Goal: Communication & Community: Answer question/provide support

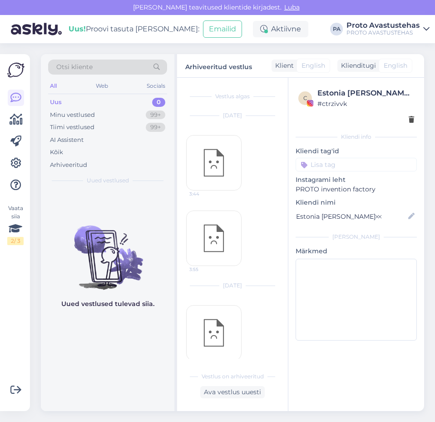
scroll to position [1032, 0]
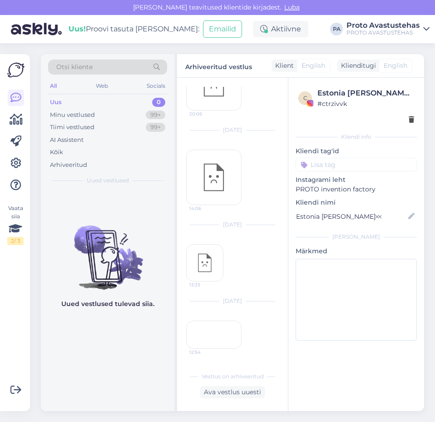
click at [58, 103] on div "Uus" at bounding box center [56, 102] width 12 height 9
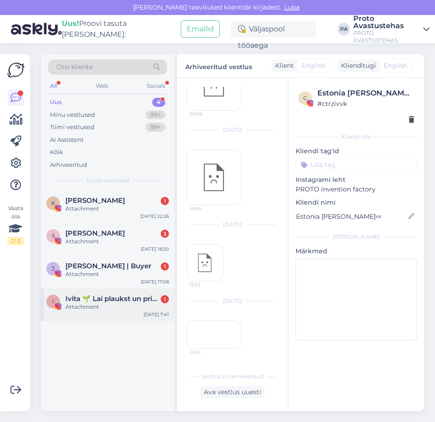
click at [80, 300] on span "Ivita 🌱 Lai plaukst un priecē!" at bounding box center [112, 299] width 95 height 8
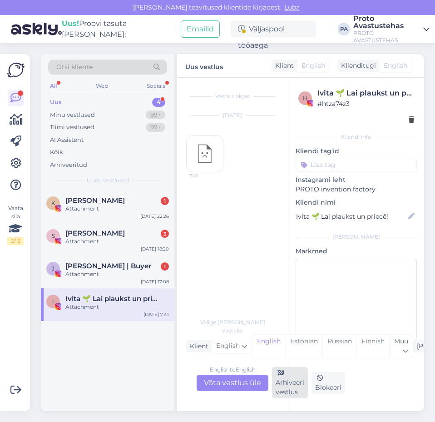
click at [283, 382] on div "Arhiveeri vestlus" at bounding box center [290, 382] width 36 height 31
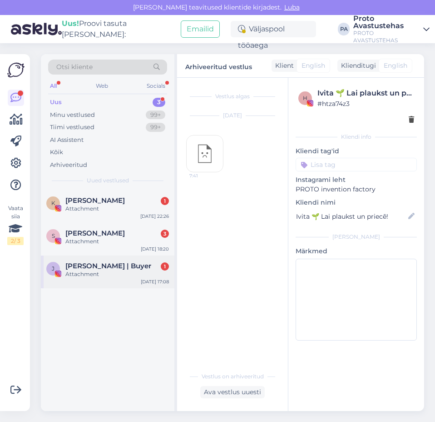
click at [78, 266] on span "[PERSON_NAME] | Buyer" at bounding box center [108, 266] width 86 height 8
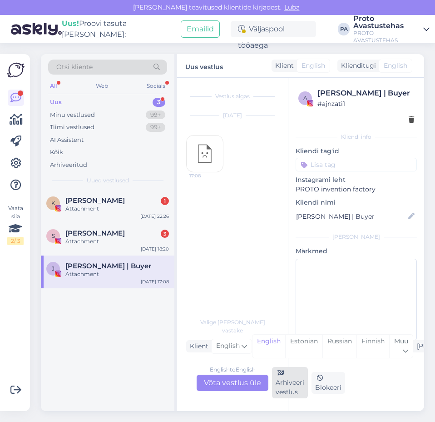
click at [282, 393] on div "Arhiveeri vestlus" at bounding box center [290, 382] width 36 height 31
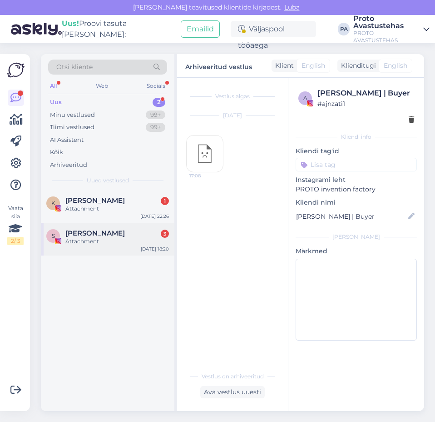
click at [86, 245] on div "S [PERSON_NAME] 3 Attachment [DATE] 18:20" at bounding box center [108, 239] width 134 height 33
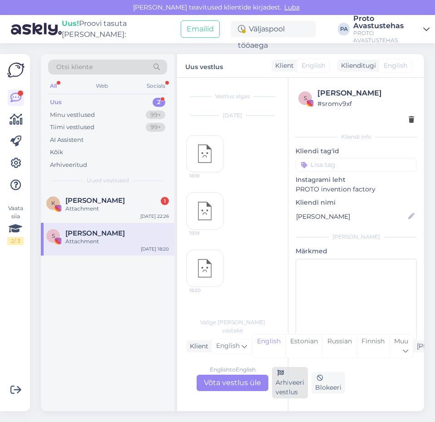
click at [283, 382] on div "Arhiveeri vestlus" at bounding box center [290, 382] width 36 height 31
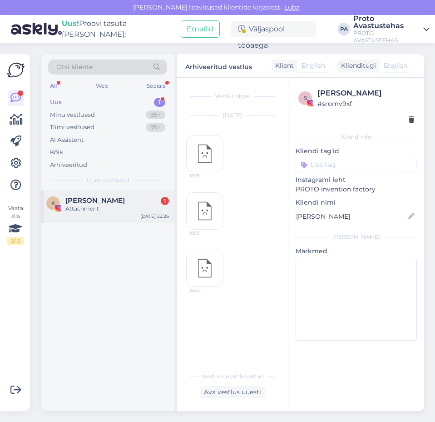
click at [66, 191] on div "K [PERSON_NAME] 1 Attachment [DATE] 22:26" at bounding box center [108, 206] width 134 height 33
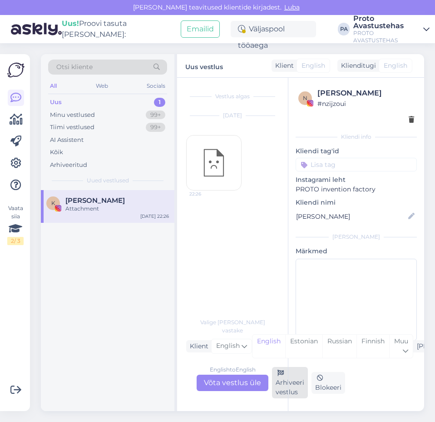
click at [280, 384] on div "Arhiveeri vestlus" at bounding box center [290, 382] width 36 height 31
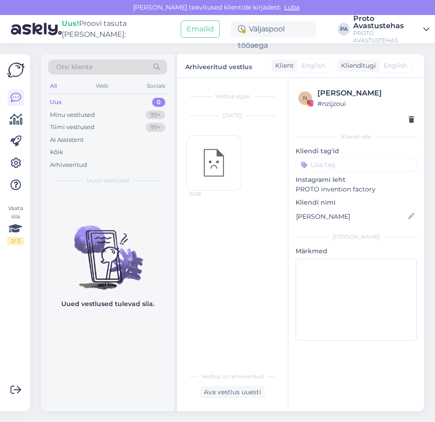
click at [54, 104] on div "Uus" at bounding box center [56, 102] width 12 height 9
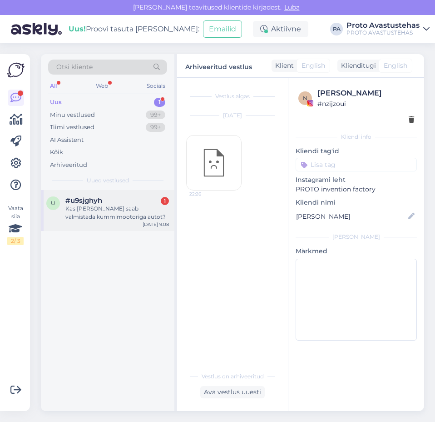
click at [78, 215] on div "Kas [PERSON_NAME] saab valmistada kummimootoriga autot?" at bounding box center [117, 213] width 104 height 16
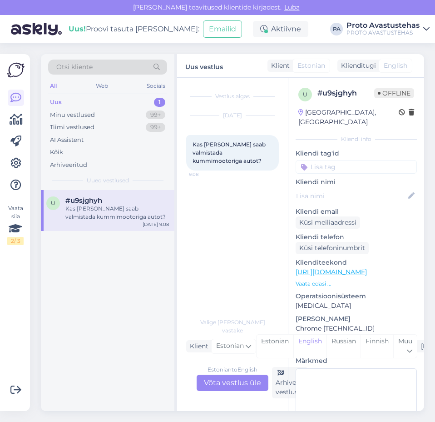
click at [235, 381] on div "Estonian to English Võta vestlus üle" at bounding box center [233, 383] width 72 height 16
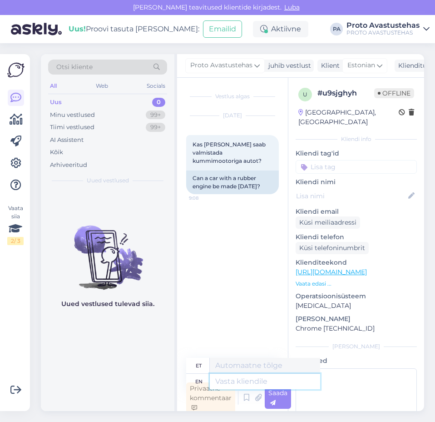
click at [253, 376] on textarea at bounding box center [265, 381] width 110 height 15
type textarea "Tere."
type textarea "Tere. Khjuks o"
type textarea "Tere. Khjuks"
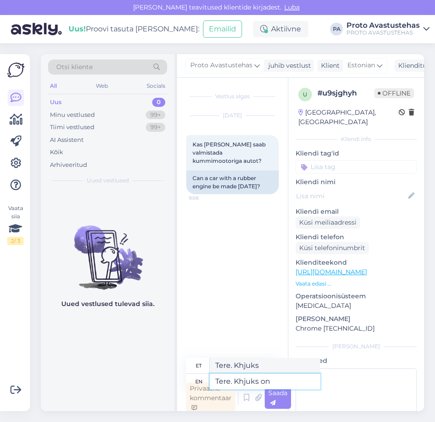
type textarea "Tere. Khjuks on"
type textarea "Tere. Khjuks peal"
type textarea "Tere. Khjuks on PROTO"
type textarea "Tere. Khjuks PROTO-l"
click at [239, 380] on textarea "Tere. Khjuks on PROTO" at bounding box center [265, 381] width 110 height 15
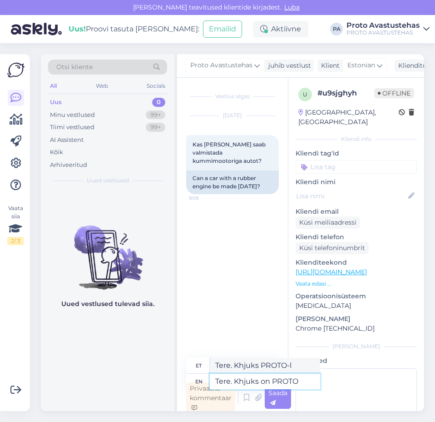
type textarea "Tere. Kahjuks on PROTO"
type textarea "Tere. Kahjuks PROTO-l"
click at [305, 383] on textarea "Tere. Kahjuks on PROTO" at bounding box center [265, 381] width 110 height 15
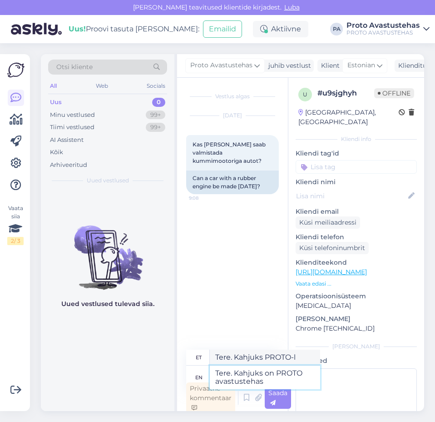
type textarea "Tere. Kahjuks on PROTO avastustehas"
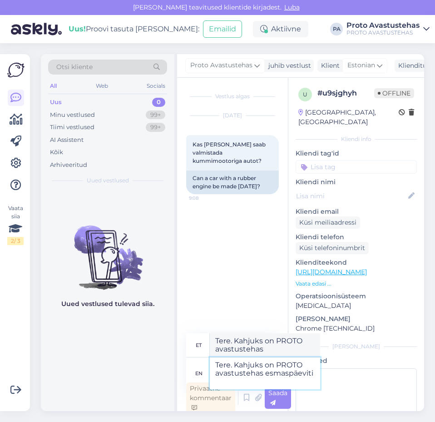
type textarea "Tere. Kahjuks on PROTO avastustehas esmaspäeviti"
type textarea "Tere. Kahjuks on PROTO avastustehas esmaspäeviti suletud."
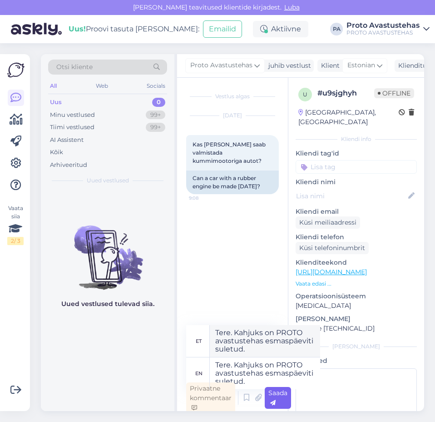
click at [283, 402] on div "Saada" at bounding box center [278, 398] width 26 height 22
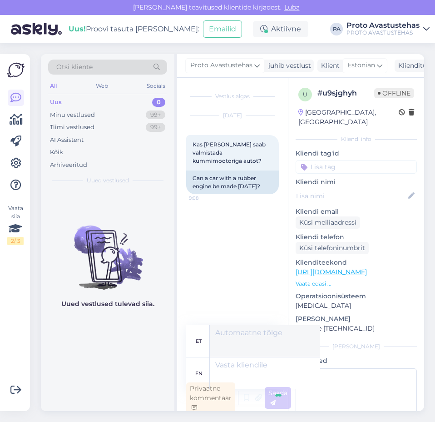
scroll to position [3, 0]
